Goal: Check status: Check status

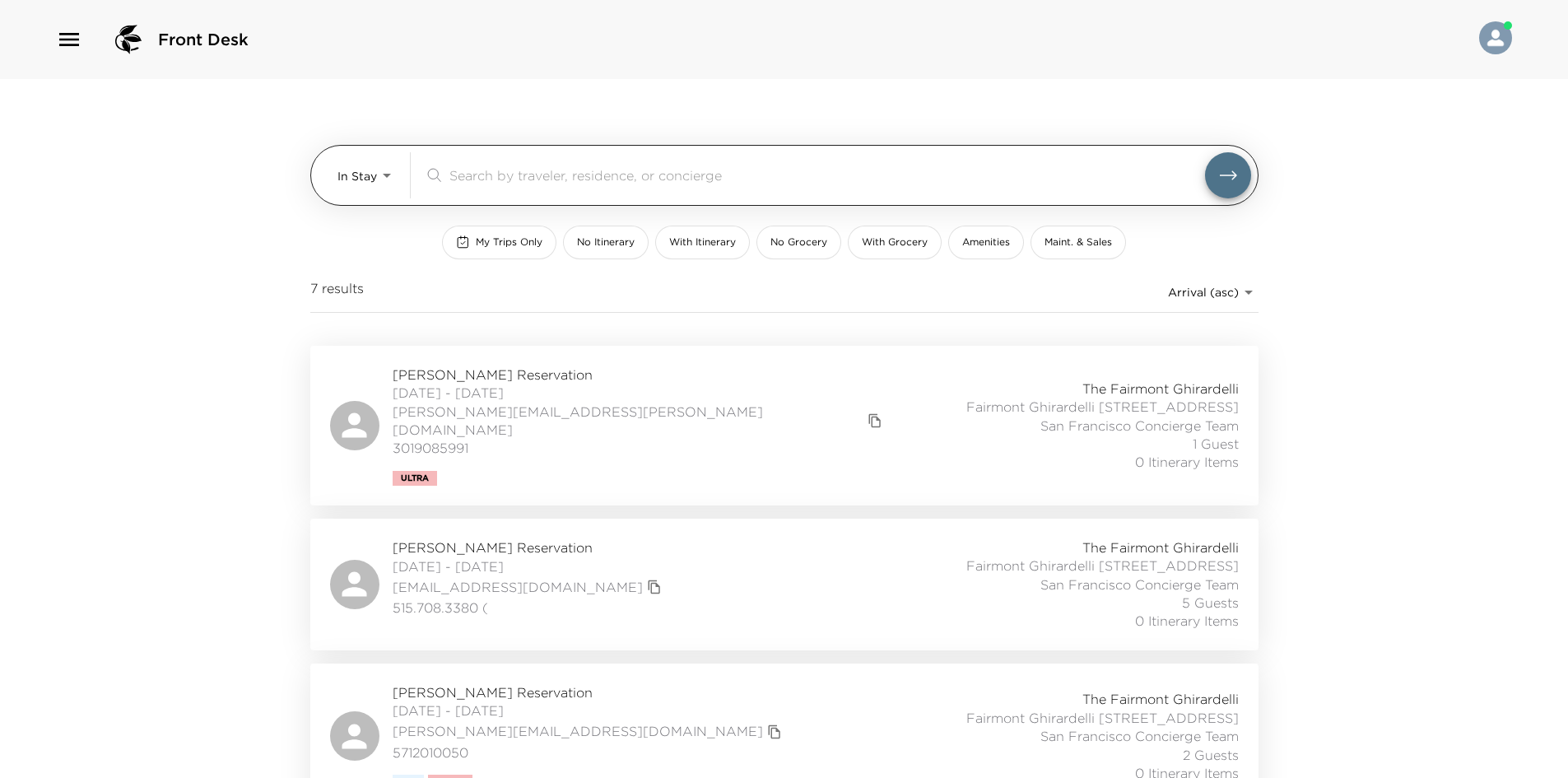
click at [364, 167] on body "Front Desk In Stay In-Stay ​ My Trips Only No Itinerary With Itinerary No Groce…" at bounding box center [784, 389] width 1568 height 778
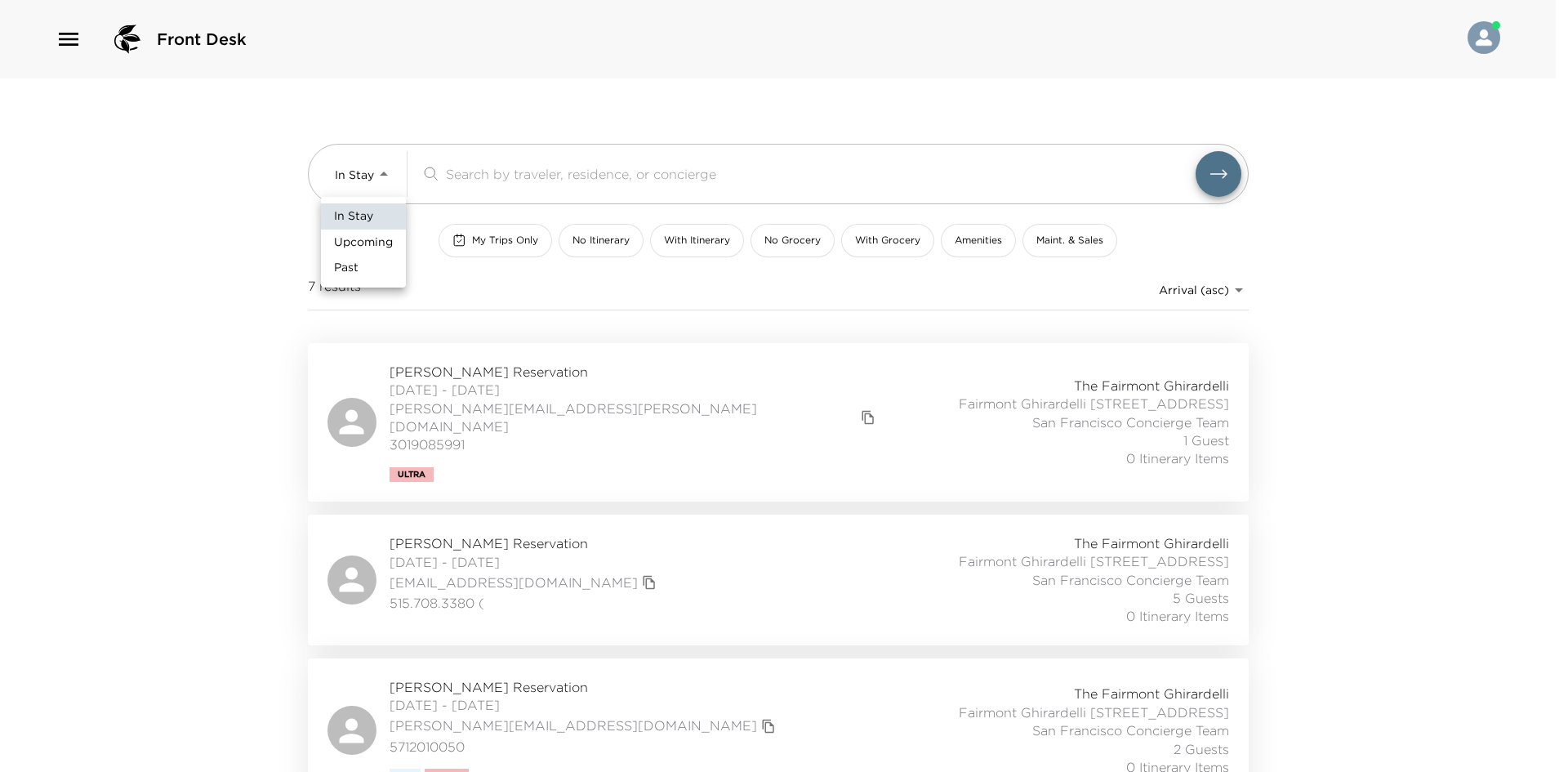
click at [358, 239] on span "Upcoming" at bounding box center [363, 242] width 59 height 16
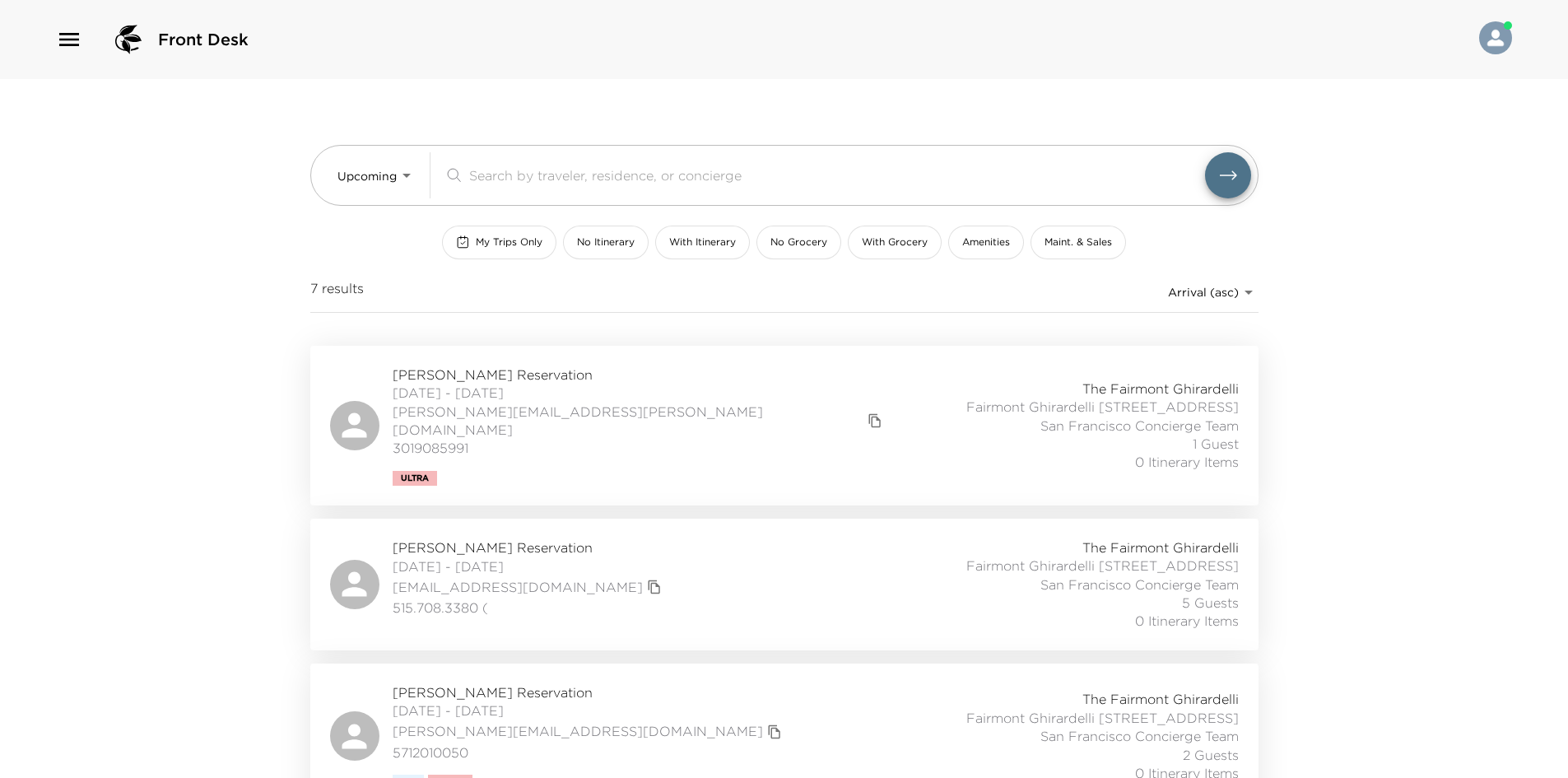
click at [233, 241] on div "In Stay Upcoming Past" at bounding box center [784, 389] width 1568 height 778
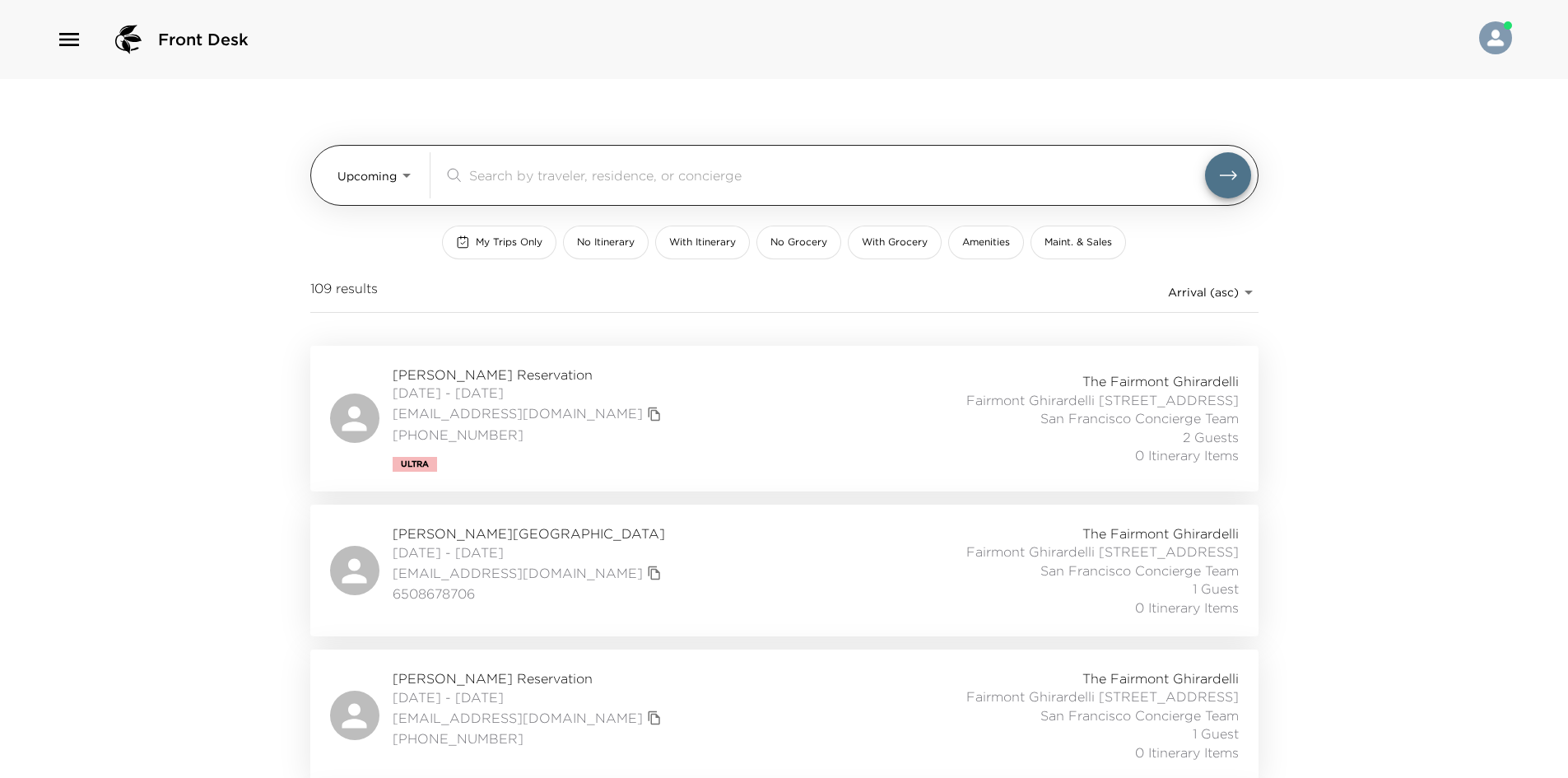
click at [339, 172] on body "Front Desk Upcoming Upcoming ​ My Trips Only No Itinerary With Itinerary No Gro…" at bounding box center [784, 389] width 1568 height 778
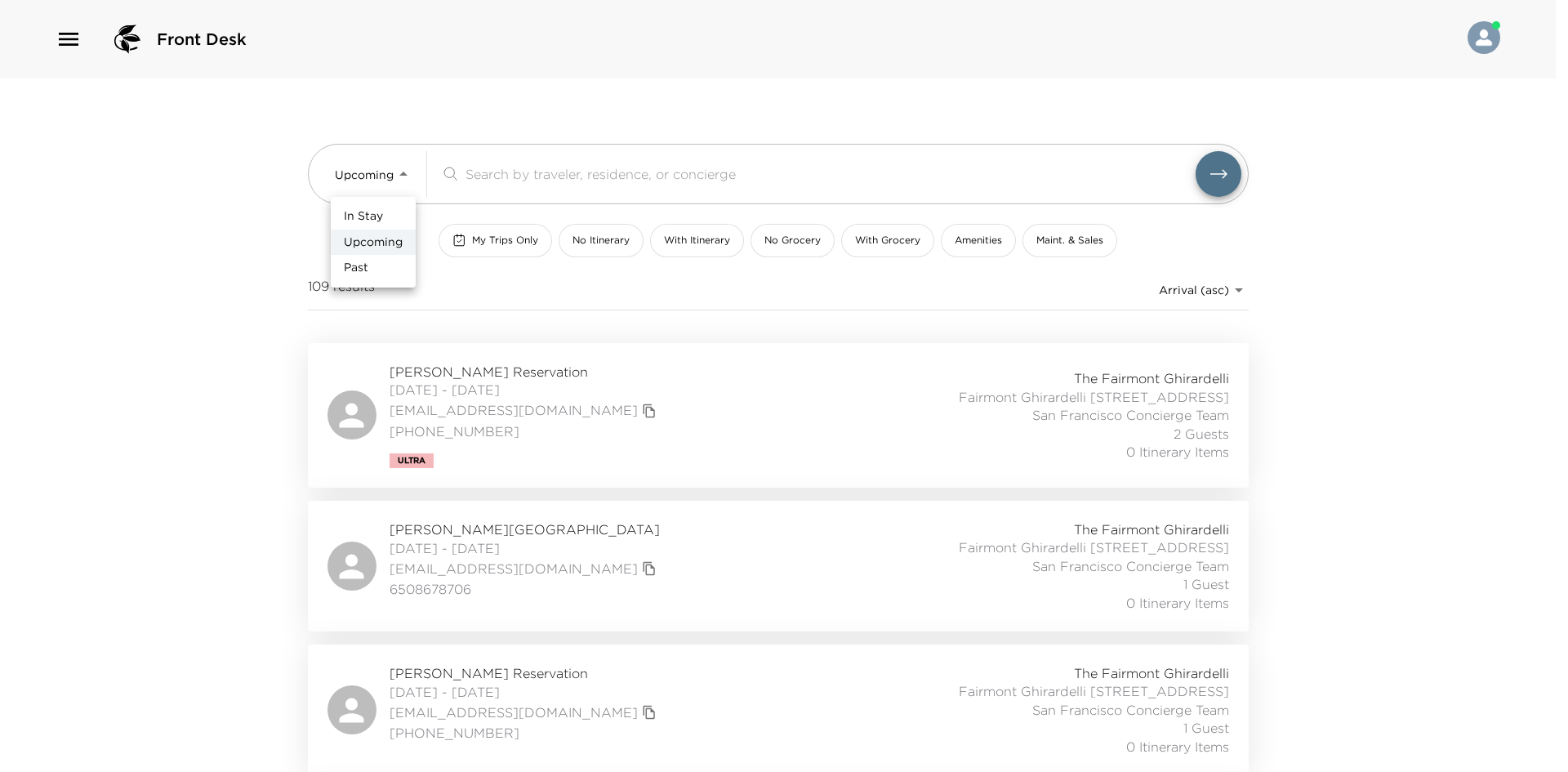
click at [340, 222] on li "In Stay" at bounding box center [374, 216] width 85 height 26
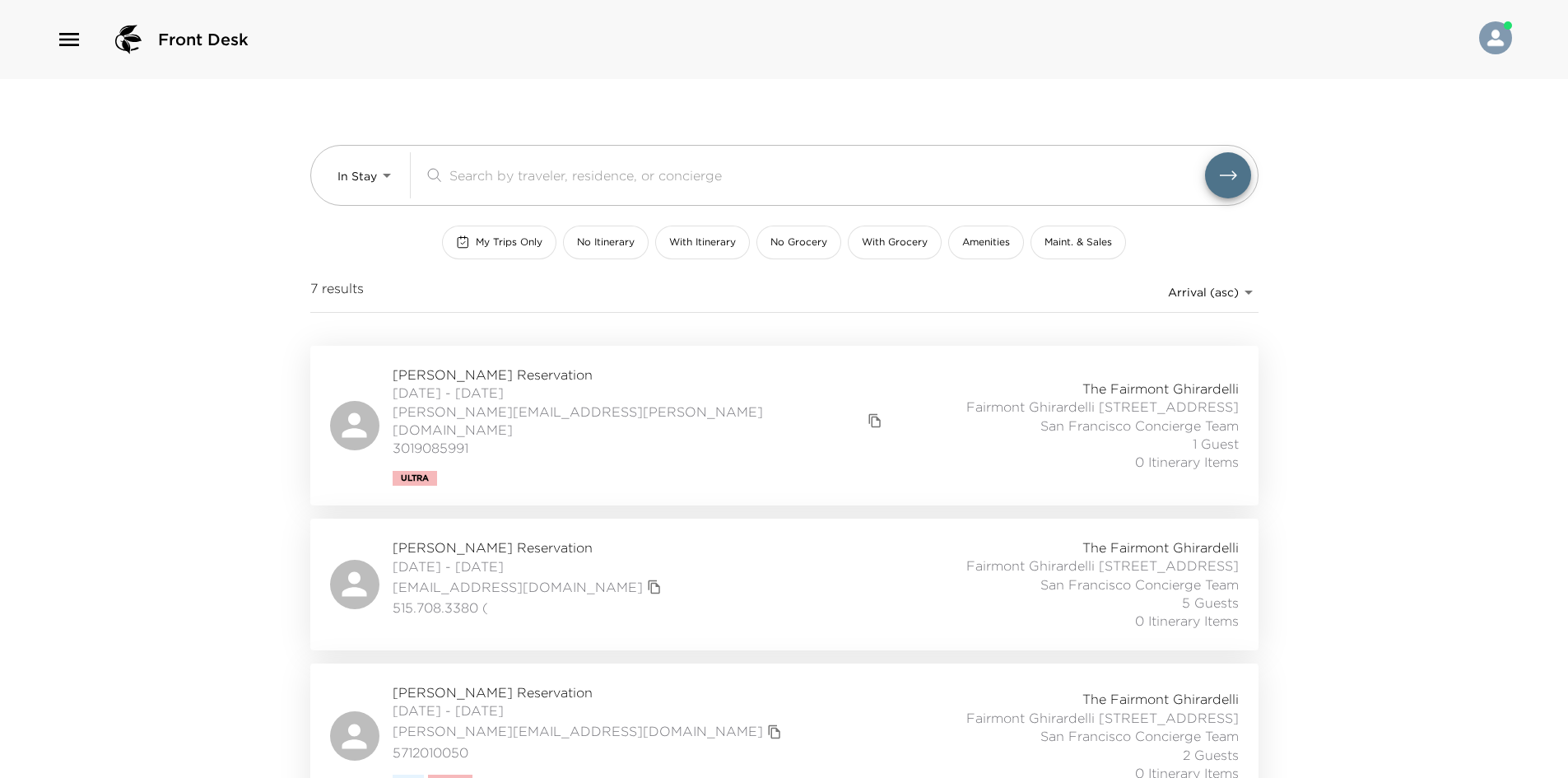
click at [290, 224] on div "In Stay In-Stay ​ My Trips Only No Itinerary With Itinerary No Grocery With Gro…" at bounding box center [784, 740] width 988 height 1323
click at [680, 393] on div "[PERSON_NAME] Reservation [DATE] - [DATE] [PERSON_NAME][EMAIL_ADDRESS][PERSON_N…" at bounding box center [784, 425] width 909 height 120
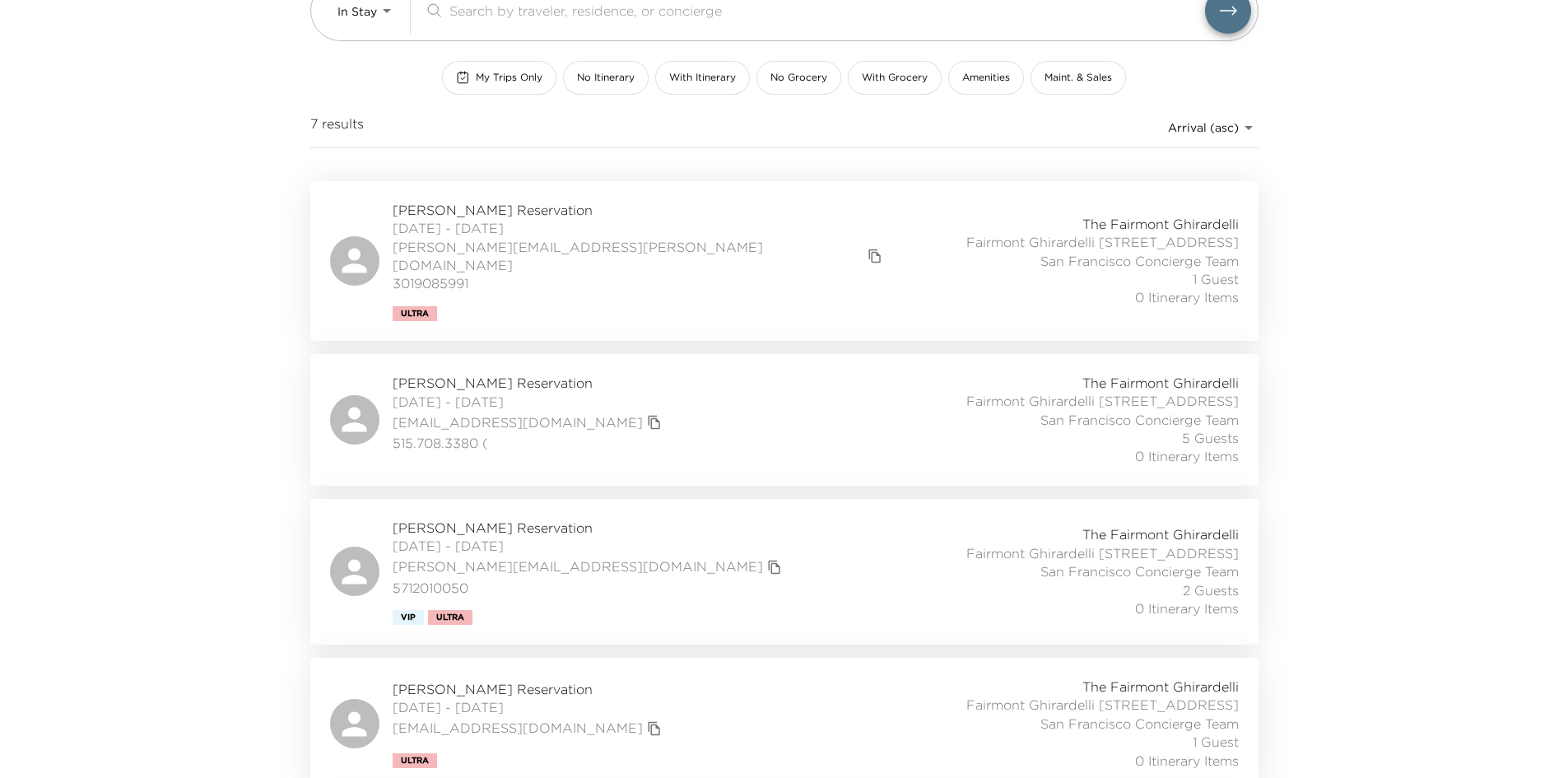
click at [657, 418] on div "[PERSON_NAME] Reservation [DATE] - [DATE] [EMAIL_ADDRESS][DOMAIN_NAME] 515.708.…" at bounding box center [784, 420] width 909 height 92
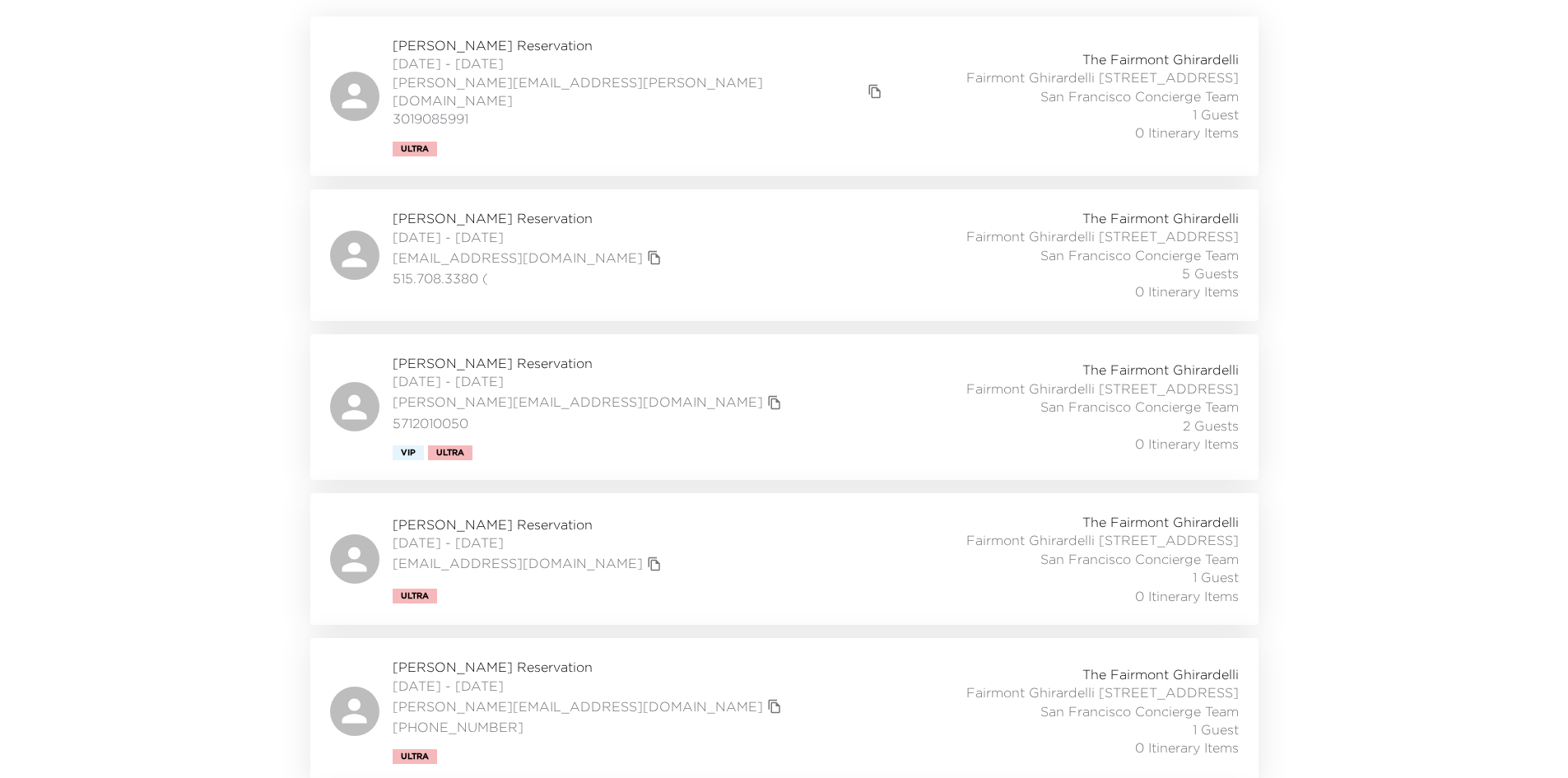
click at [605, 399] on div "[PERSON_NAME] Reservation [DATE] - [DATE] [PERSON_NAME][EMAIL_ADDRESS][DOMAIN_N…" at bounding box center [784, 406] width 909 height 106
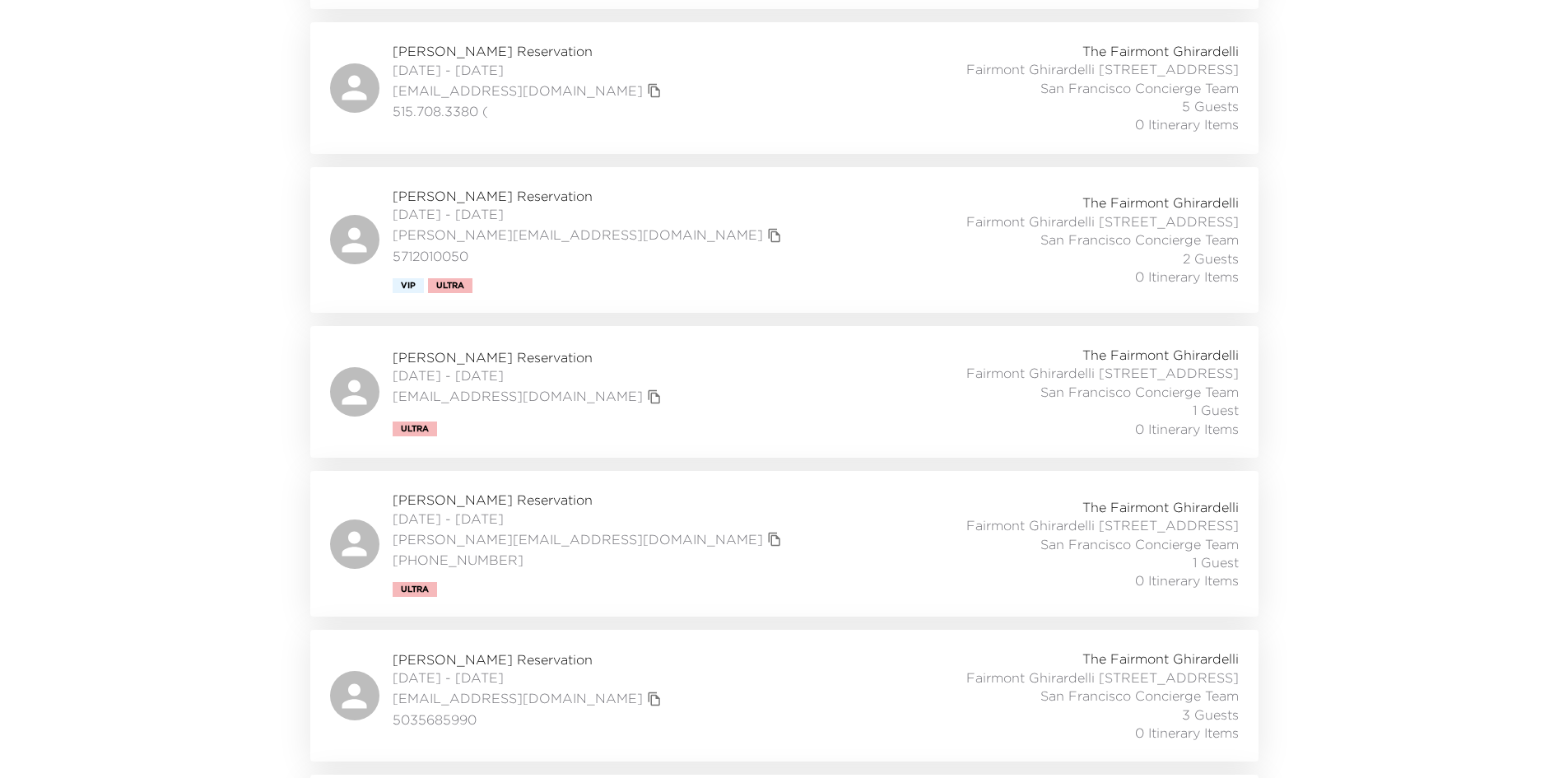
scroll to position [698, 0]
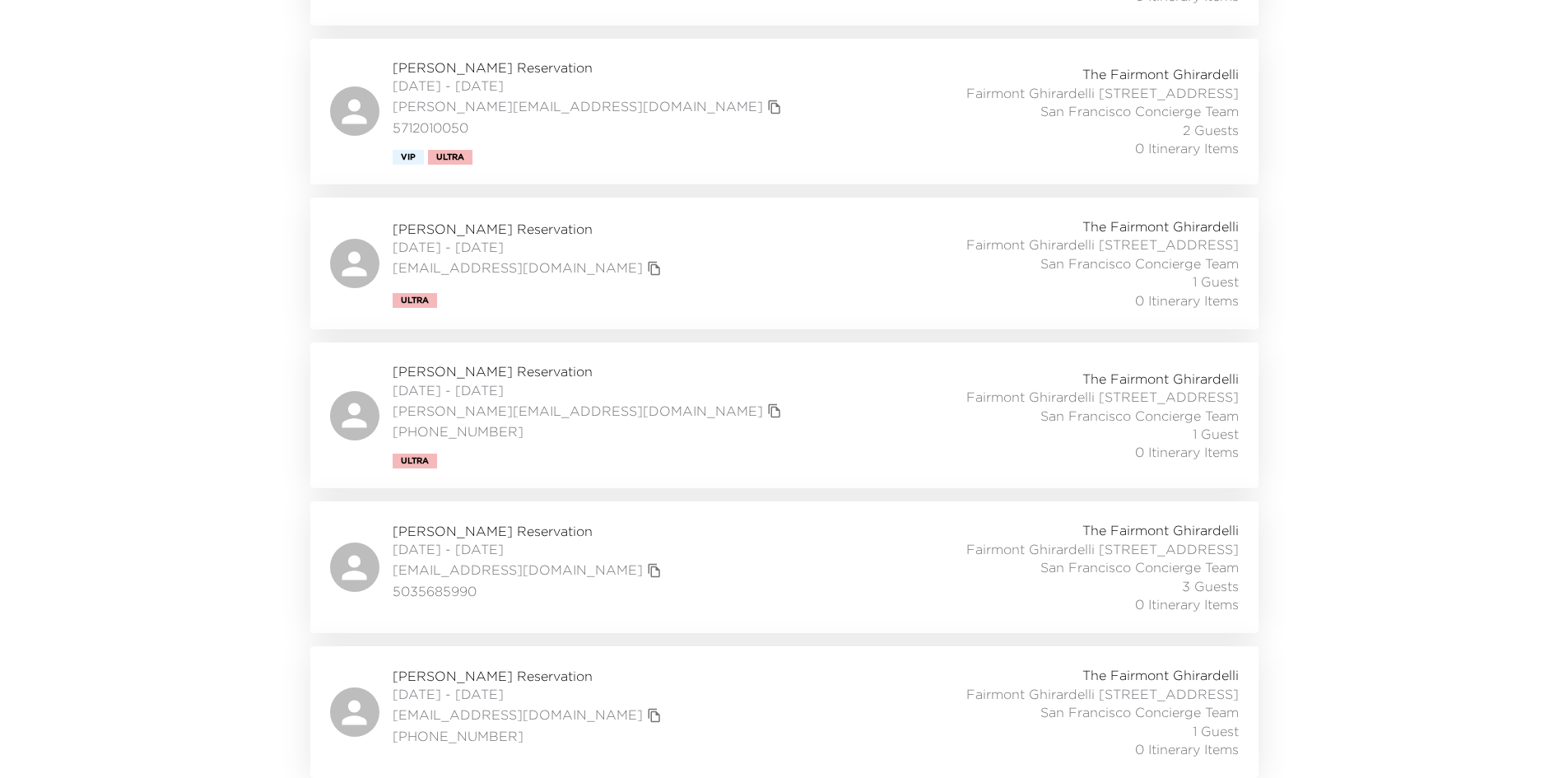
click at [679, 222] on div "[PERSON_NAME] Reservation [DATE] - [DATE] [EMAIL_ADDRESS][DOMAIN_NAME] Ultra Th…" at bounding box center [784, 264] width 909 height 92
click at [649, 372] on div "[PERSON_NAME] Reservation [DATE] - [DATE] [PERSON_NAME][EMAIL_ADDRESS][DOMAIN_N…" at bounding box center [784, 414] width 909 height 106
click at [661, 549] on div "[PERSON_NAME] Reservation [DATE] - [DATE] [EMAIL_ADDRESS][DOMAIN_NAME] 50356859…" at bounding box center [784, 567] width 909 height 92
click at [675, 701] on div "[PERSON_NAME] Reservation [DATE] - [DATE] [EMAIL_ADDRESS][DOMAIN_NAME] [PHONE_N…" at bounding box center [784, 712] width 909 height 92
drag, startPoint x: 294, startPoint y: 316, endPoint x: 242, endPoint y: 306, distance: 53.0
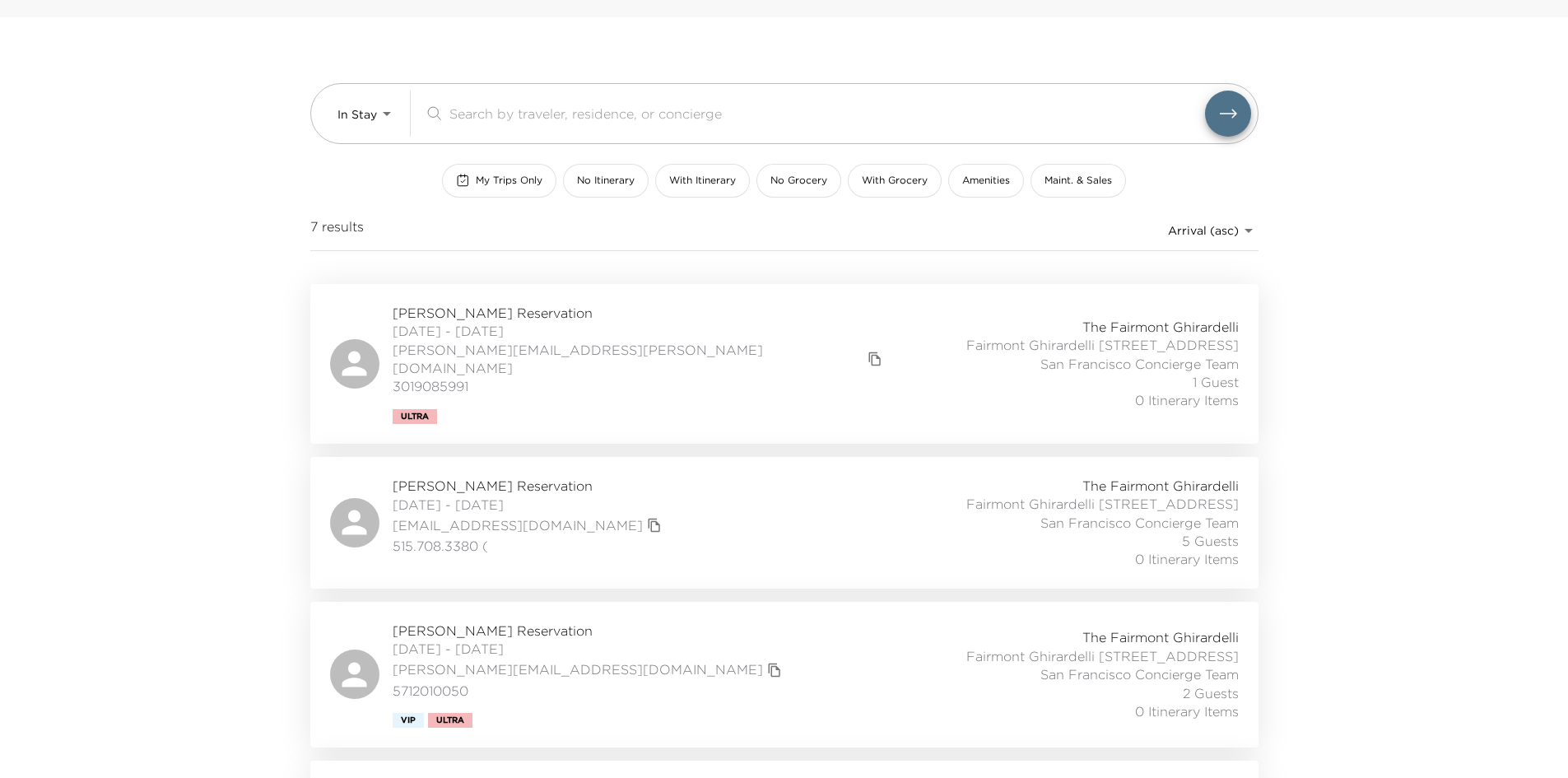
scroll to position [0, 0]
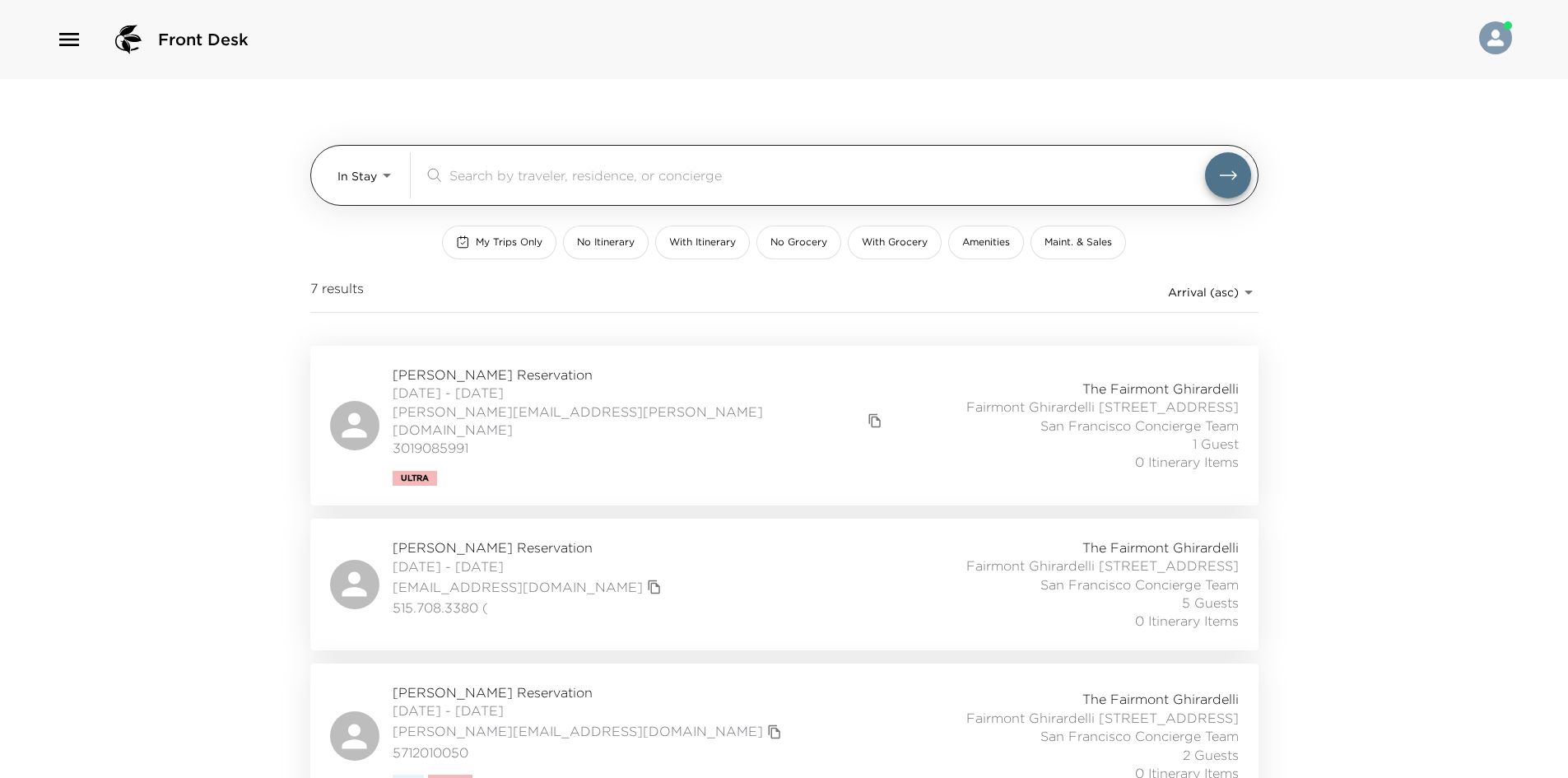
click at [344, 186] on body "Front Desk In Stay In-Stay ​ My Trips Only No Itinerary With Itinerary No Groce…" at bounding box center [784, 389] width 1568 height 778
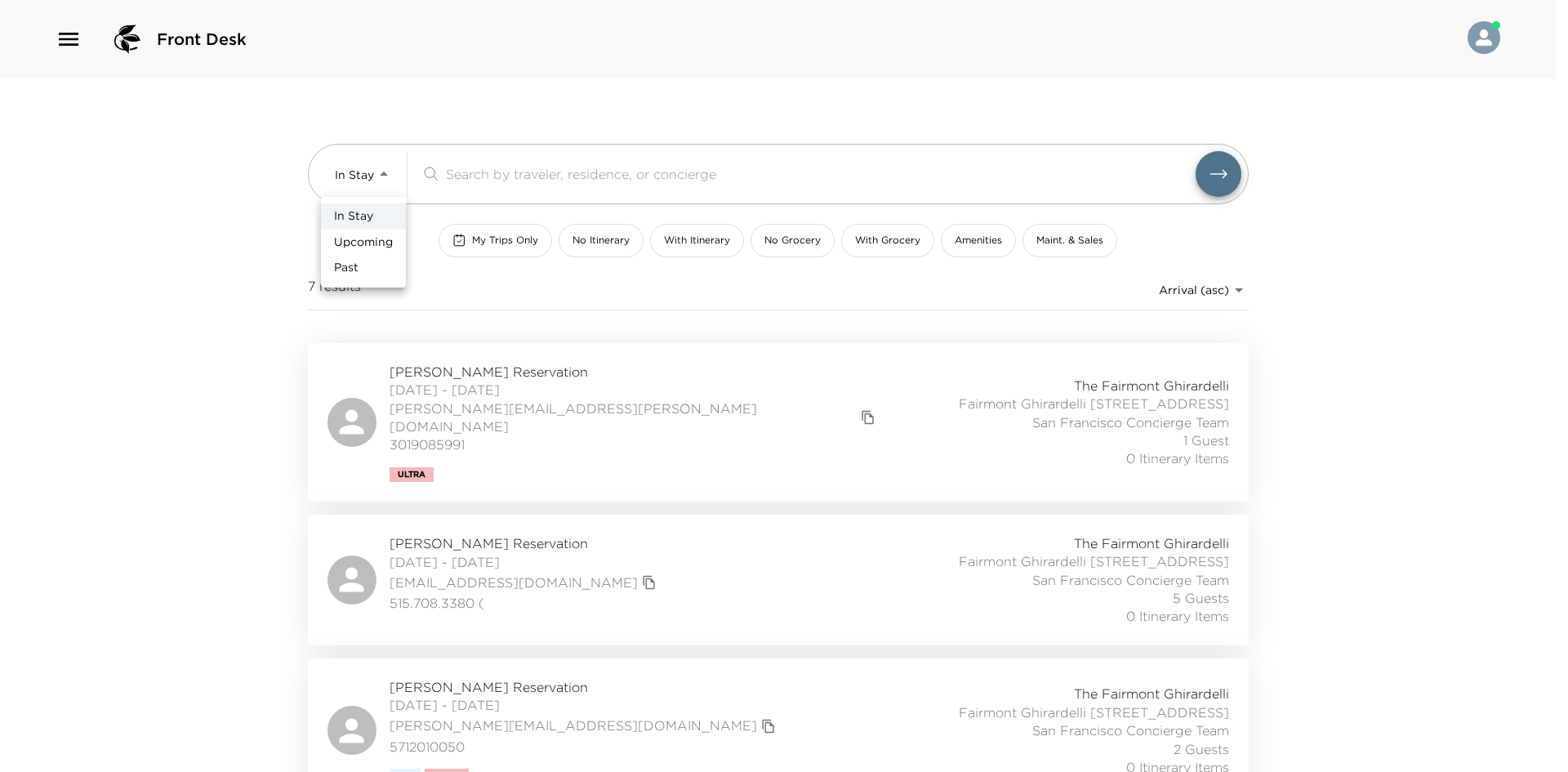
click at [351, 245] on span "Upcoming" at bounding box center [363, 242] width 59 height 16
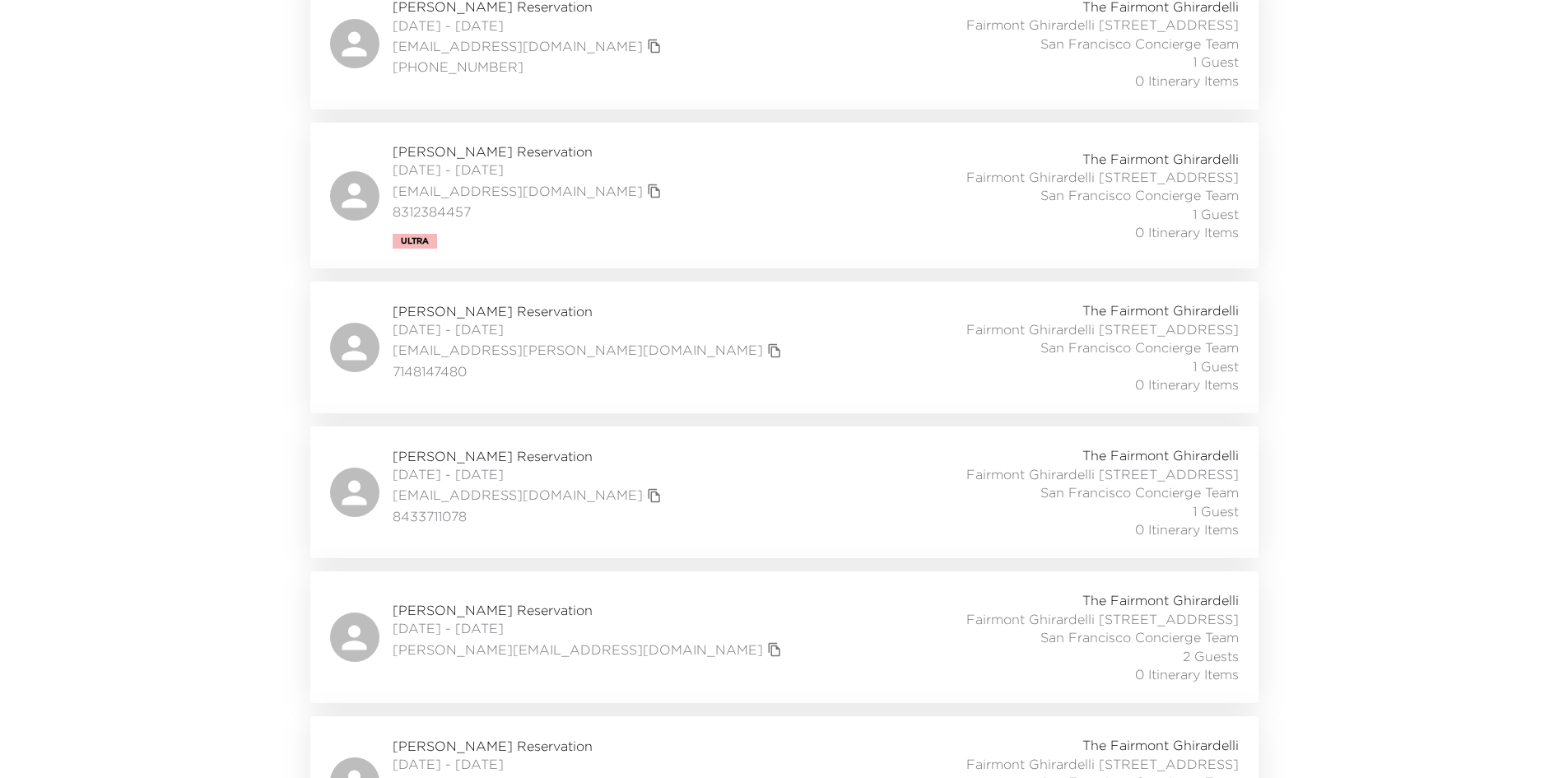
scroll to position [658, 0]
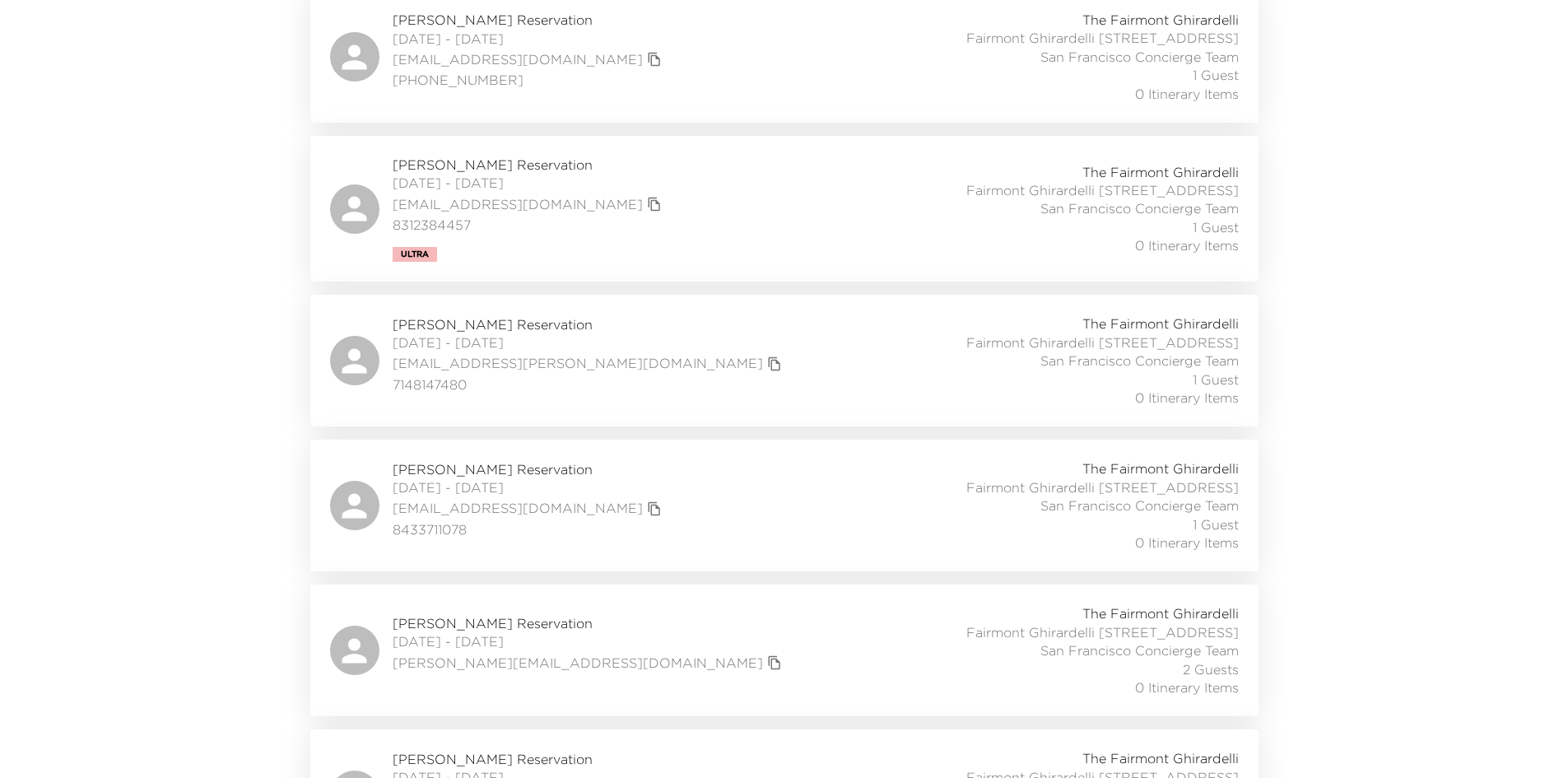
drag, startPoint x: 187, startPoint y: 264, endPoint x: 138, endPoint y: 272, distance: 49.6
drag, startPoint x: 177, startPoint y: 251, endPoint x: 148, endPoint y: 243, distance: 30.1
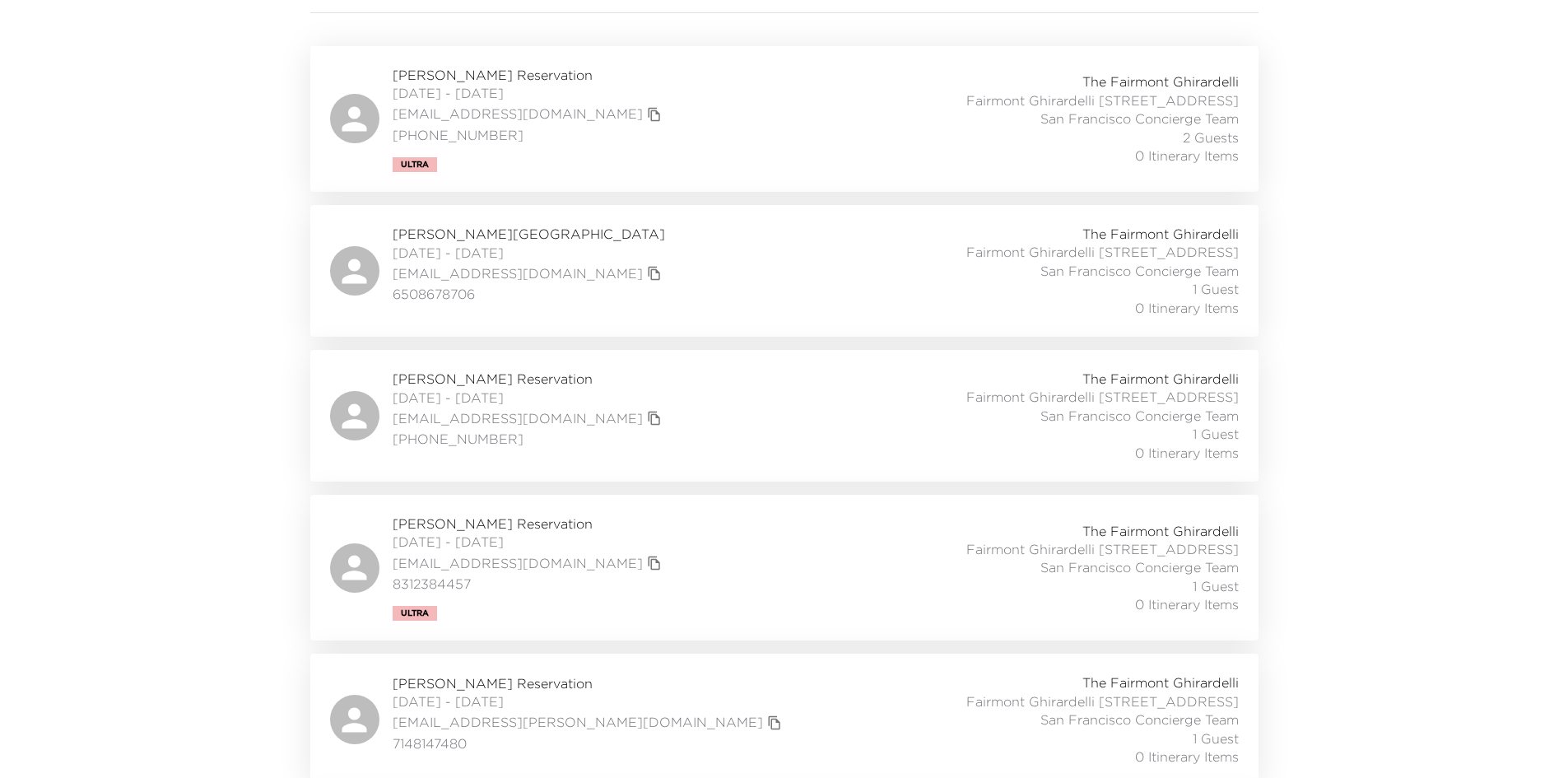
scroll to position [0, 0]
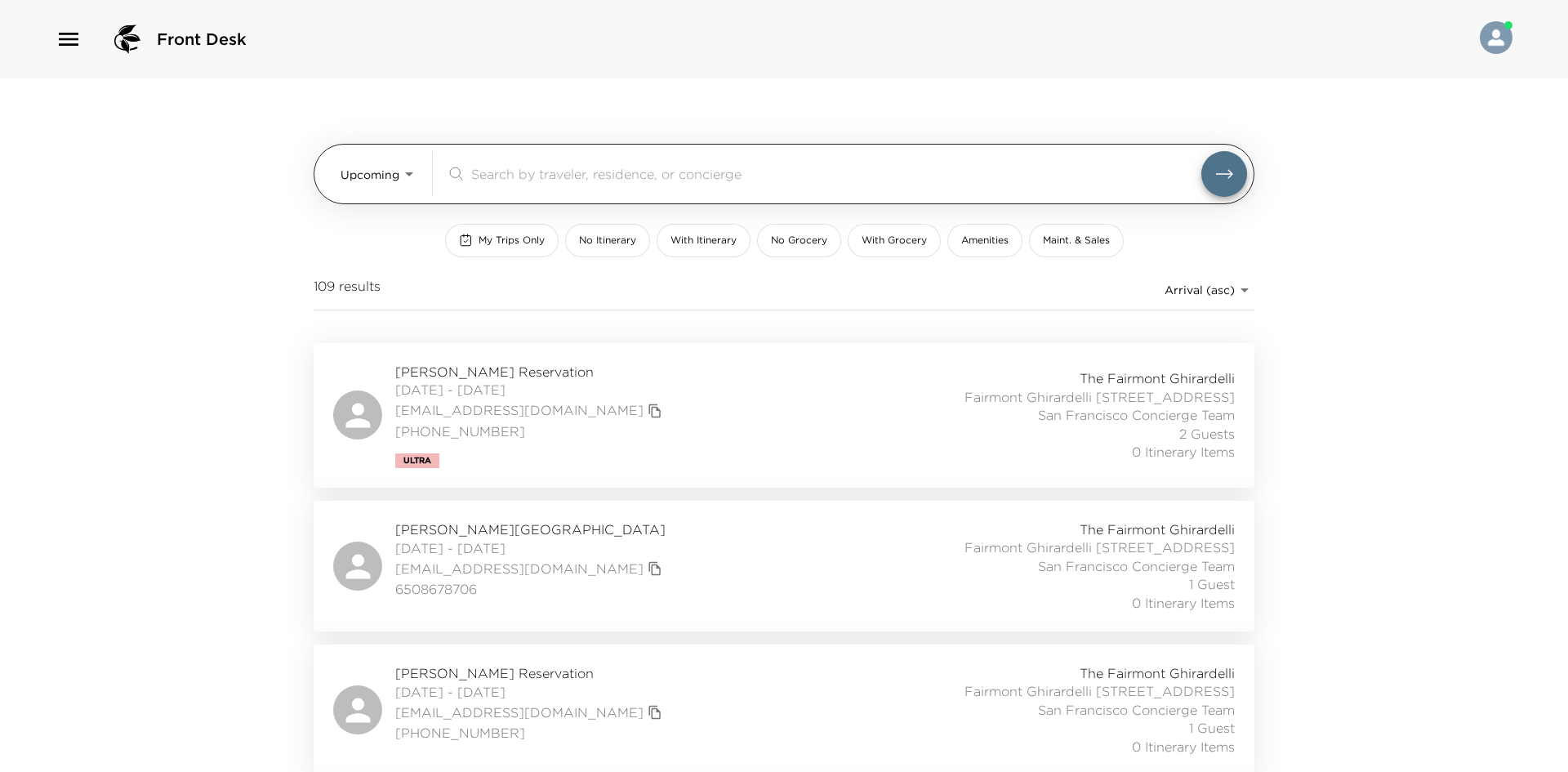
click at [366, 175] on body "Front Desk Upcoming Upcoming ​ My Trips Only No Itinerary With Itinerary No Gro…" at bounding box center [784, 386] width 1568 height 772
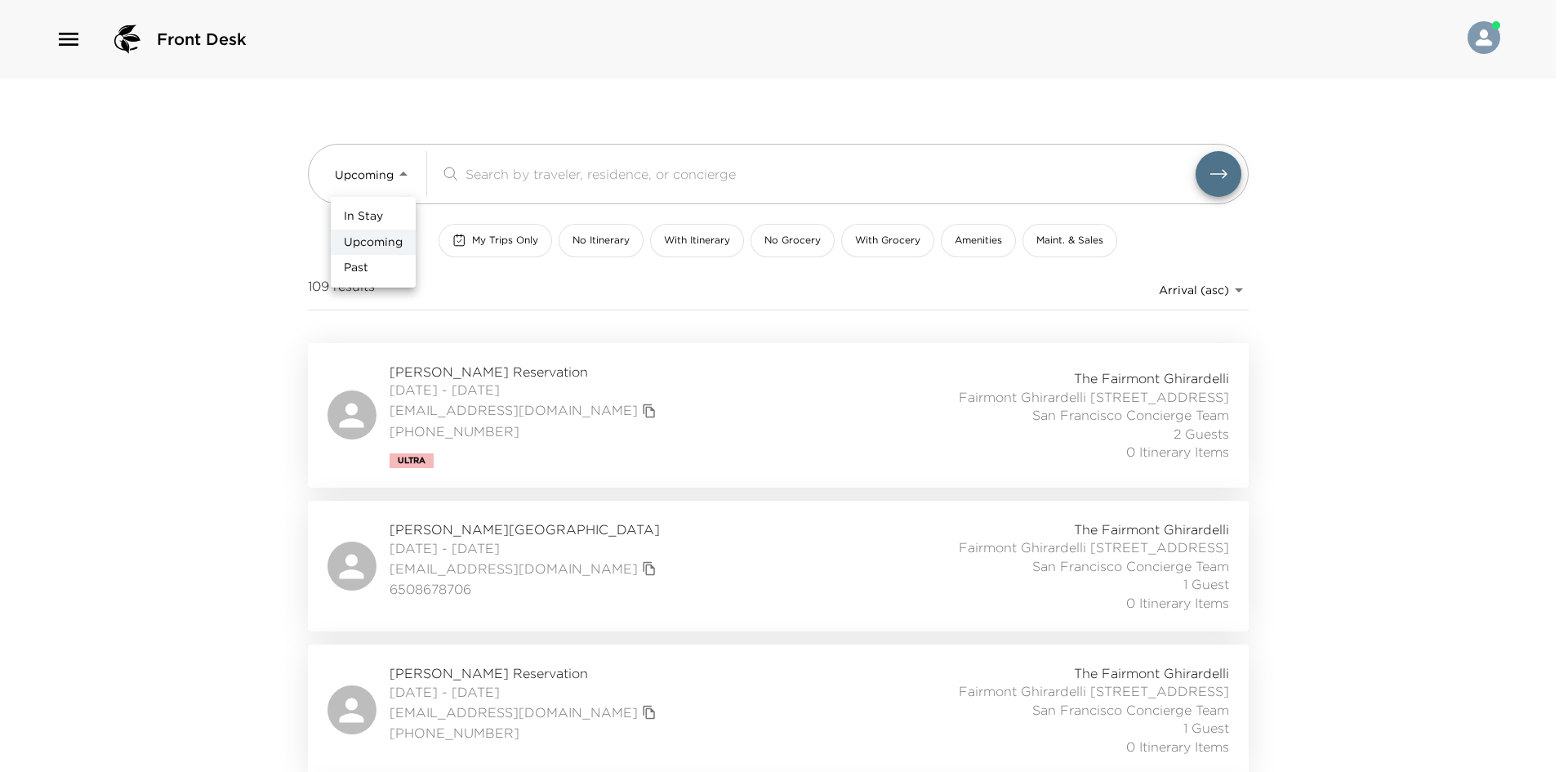
click at [373, 212] on span "In Stay" at bounding box center [364, 216] width 40 height 16
type input "In-Stay"
